Goal: Information Seeking & Learning: Find specific fact

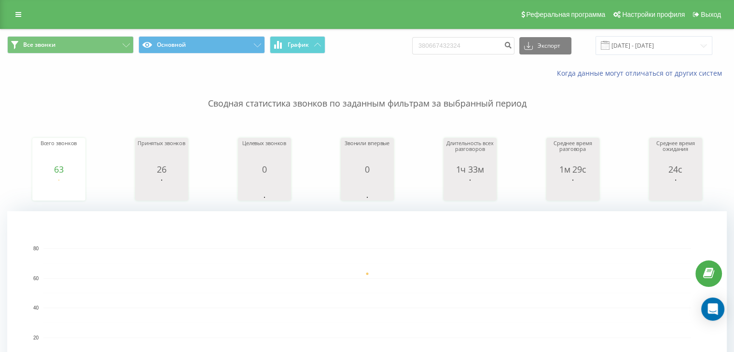
type input "380667432324"
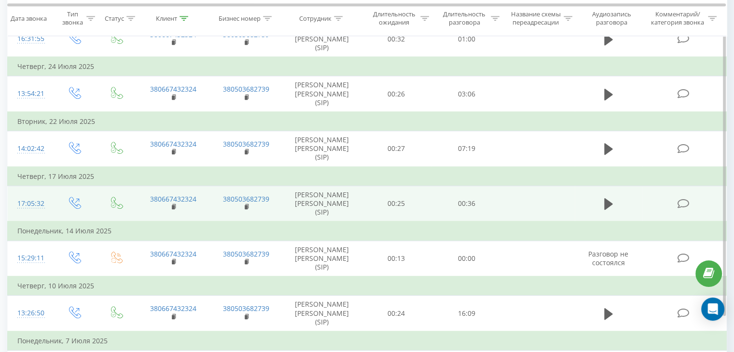
scroll to position [562, 0]
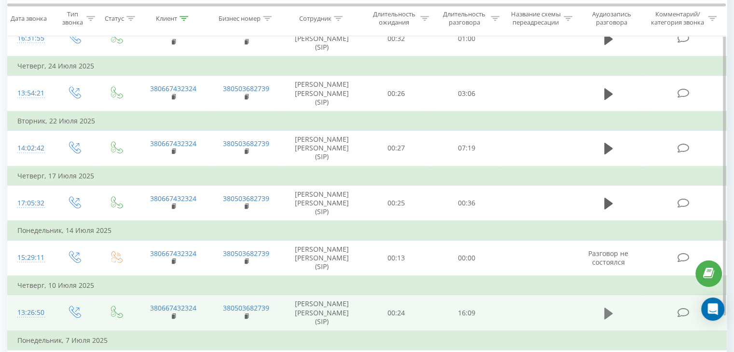
click at [614, 306] on button at bounding box center [608, 313] width 14 height 14
